Goal: Task Accomplishment & Management: Complete application form

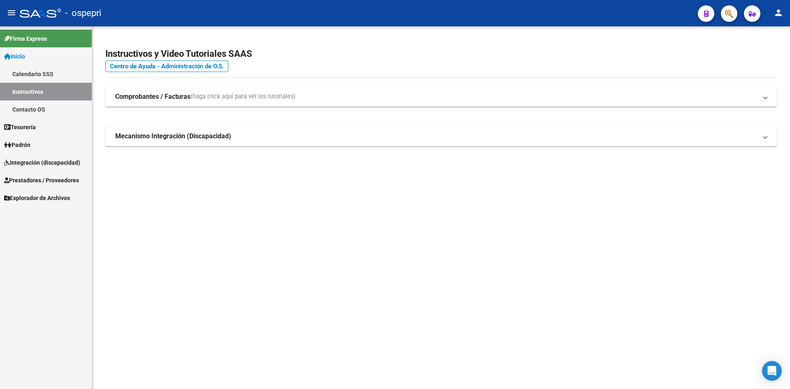
click at [48, 180] on span "Prestadores / Proveedores" at bounding box center [41, 180] width 75 height 9
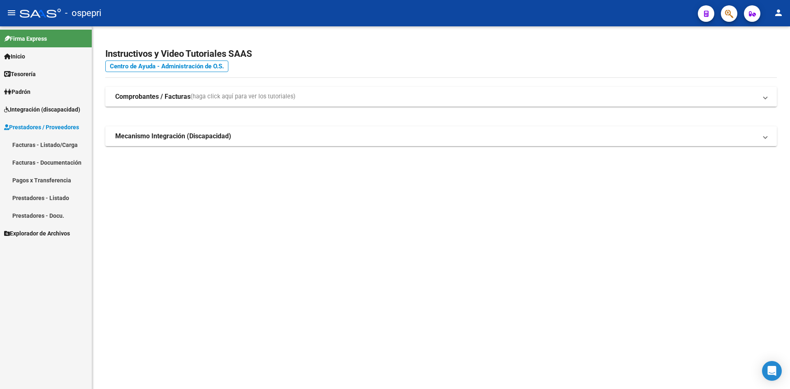
click at [55, 200] on link "Prestadores - Listado" at bounding box center [46, 198] width 92 height 18
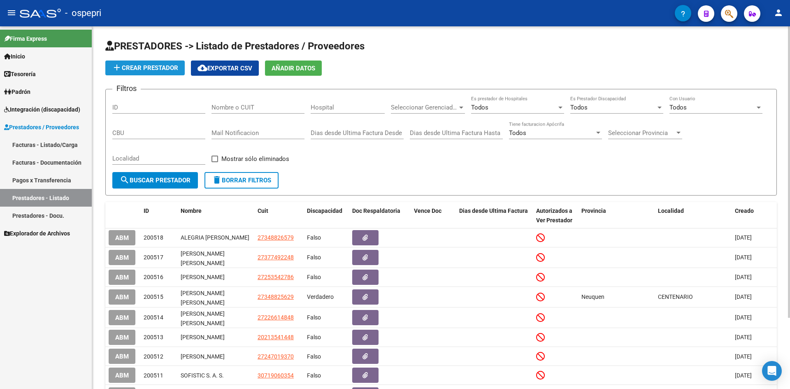
click at [147, 64] on span "add Crear Prestador" at bounding box center [145, 67] width 66 height 7
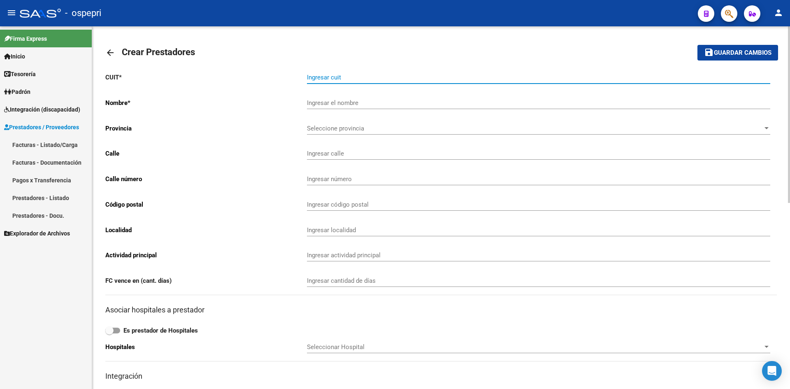
click at [353, 74] on input "Ingresar cuit" at bounding box center [539, 77] width 464 height 7
paste input "27-34803647-0"
type input "27-34803647-0"
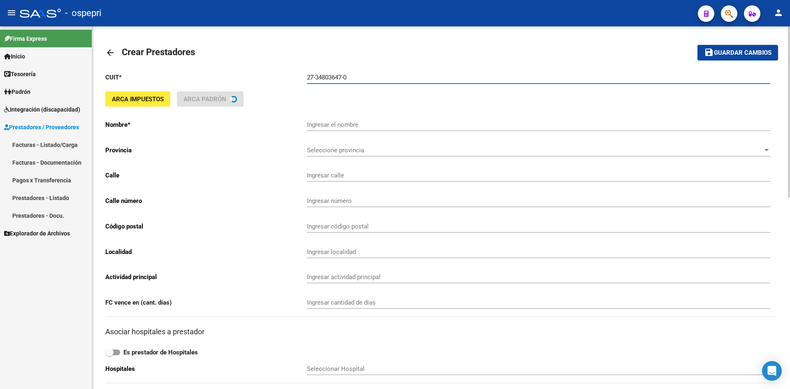
type input "[PERSON_NAME]"
type input "[GEOGRAPHIC_DATA] 1620"
type input "1620"
type input "8332"
type input "GENERAL [PERSON_NAME]"
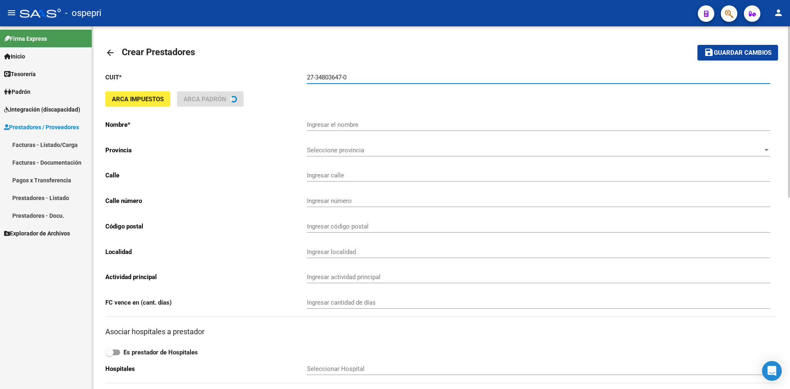
type input "869090"
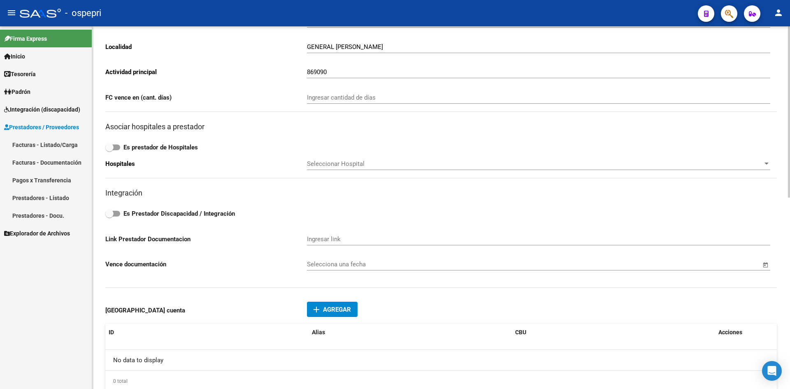
scroll to position [206, 0]
type input "27-34803647-0"
click at [113, 212] on span at bounding box center [109, 213] width 8 height 8
click at [109, 216] on input "Es Prestador Discapacidad / Integración" at bounding box center [109, 216] width 0 height 0
checkbox input "true"
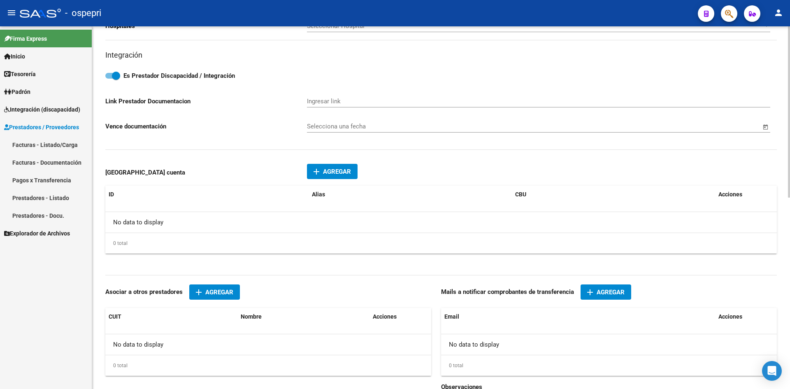
scroll to position [405, 0]
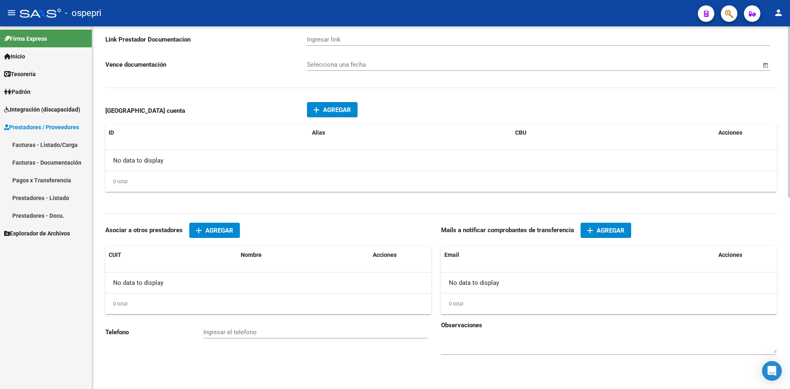
click at [468, 285] on div "No data to display" at bounding box center [609, 283] width 336 height 21
click at [483, 242] on div "Mails a notificar comprobantes de transferencia add Agregar Email Acciones No d…" at bounding box center [609, 272] width 336 height 98
click at [479, 268] on datatable-header "Email Acciones" at bounding box center [609, 259] width 336 height 26
click at [727, 254] on span "Acciones" at bounding box center [731, 255] width 24 height 7
drag, startPoint x: 606, startPoint y: 265, endPoint x: 601, endPoint y: 265, distance: 4.9
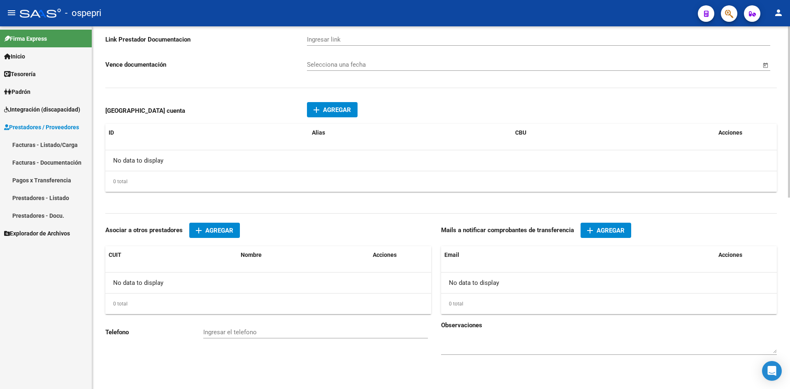
click at [606, 265] on datatable-header "Email Acciones" at bounding box center [609, 259] width 336 height 26
click at [600, 265] on datatable-header "Email Acciones" at bounding box center [609, 259] width 336 height 26
click at [608, 233] on span "Agregar" at bounding box center [611, 230] width 28 height 7
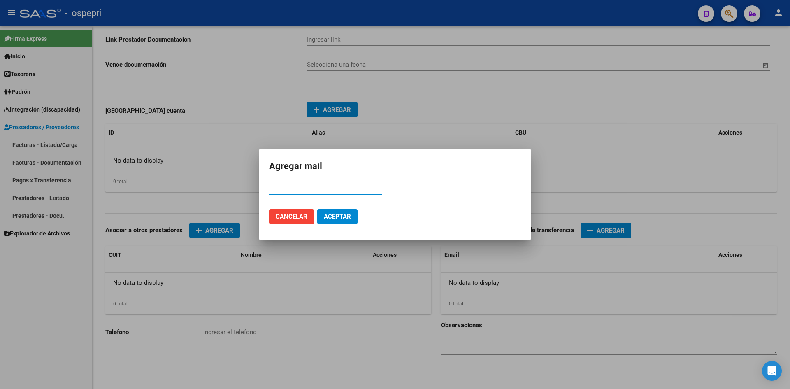
paste input "[EMAIL_ADDRESS][DOMAIN_NAME]"
type input "[EMAIL_ADDRESS][DOMAIN_NAME]"
click at [335, 218] on span "Aceptar" at bounding box center [337, 216] width 27 height 7
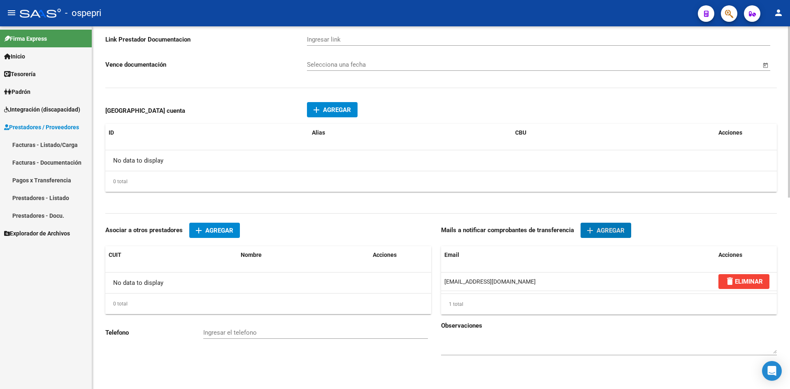
scroll to position [405, 0]
click at [218, 331] on input "Ingresar el telefono" at bounding box center [315, 331] width 225 height 7
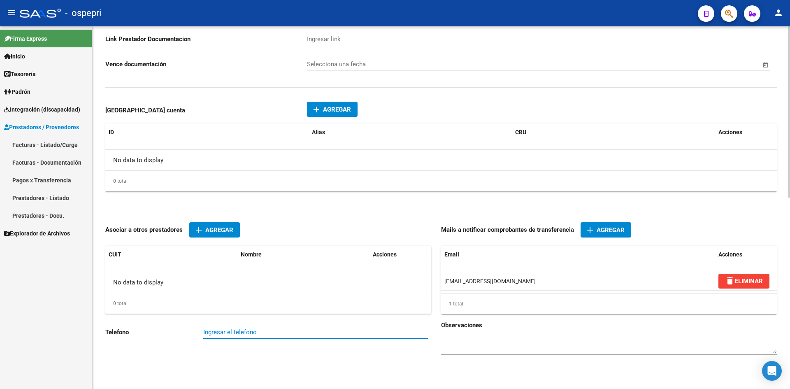
paste input "2984312462"
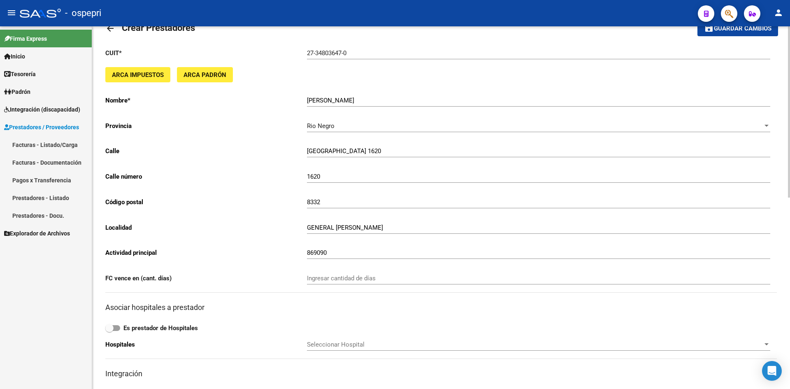
scroll to position [0, 0]
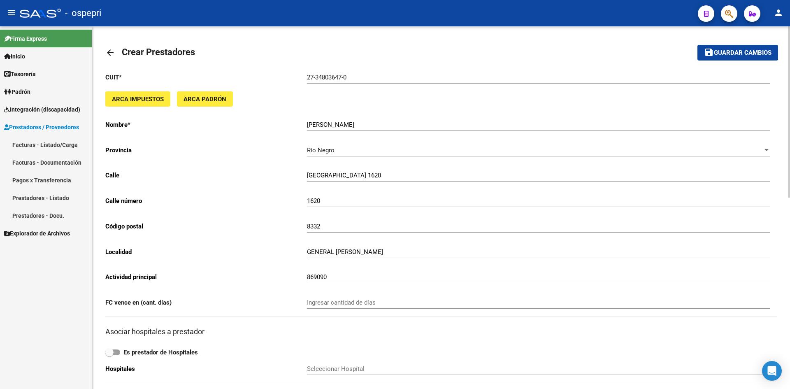
type input "2984312462"
click at [732, 49] on span "Guardar cambios" at bounding box center [743, 52] width 58 height 7
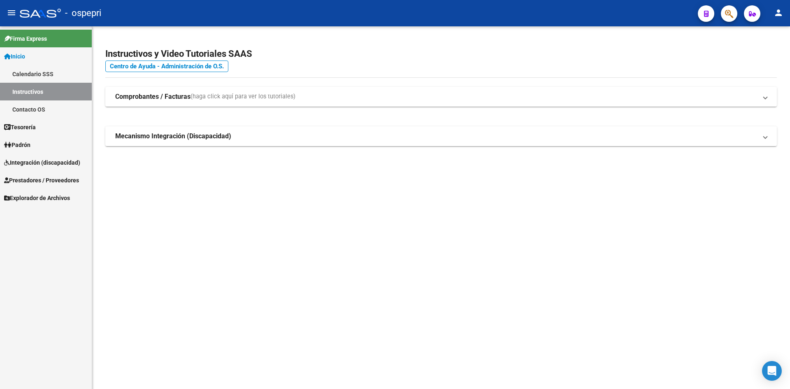
click at [35, 175] on link "Prestadores / Proveedores" at bounding box center [46, 180] width 92 height 18
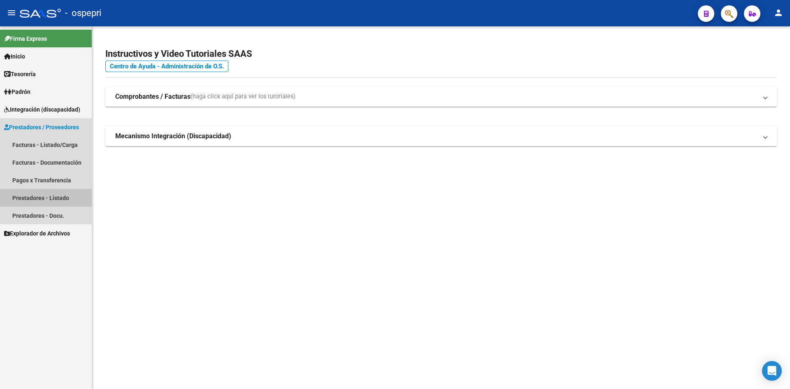
click at [44, 200] on link "Prestadores - Listado" at bounding box center [46, 198] width 92 height 18
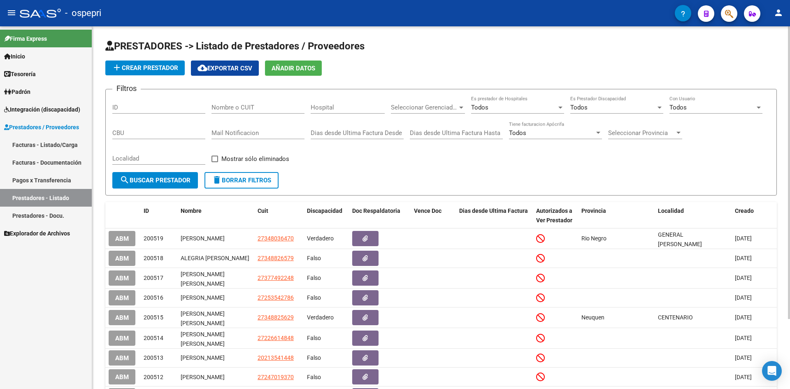
click at [254, 109] on input "Nombre o CUIT" at bounding box center [258, 107] width 93 height 7
paste input "20346625156"
type input "20346625156"
click at [170, 178] on span "search Buscar Prestador" at bounding box center [155, 180] width 71 height 7
